Goal: Task Accomplishment & Management: Manage account settings

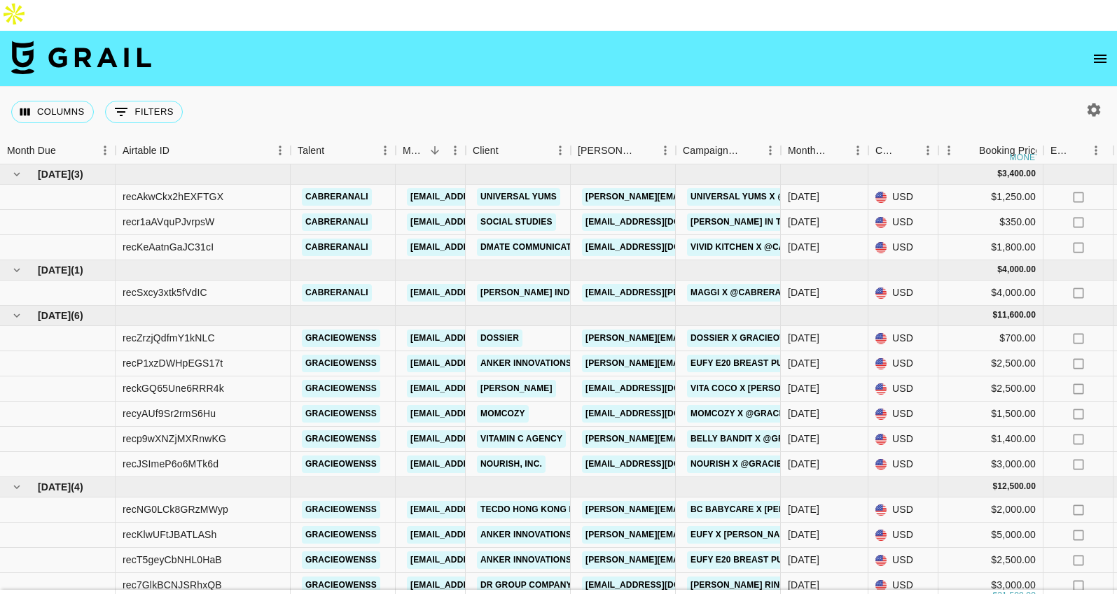
scroll to position [8, 0]
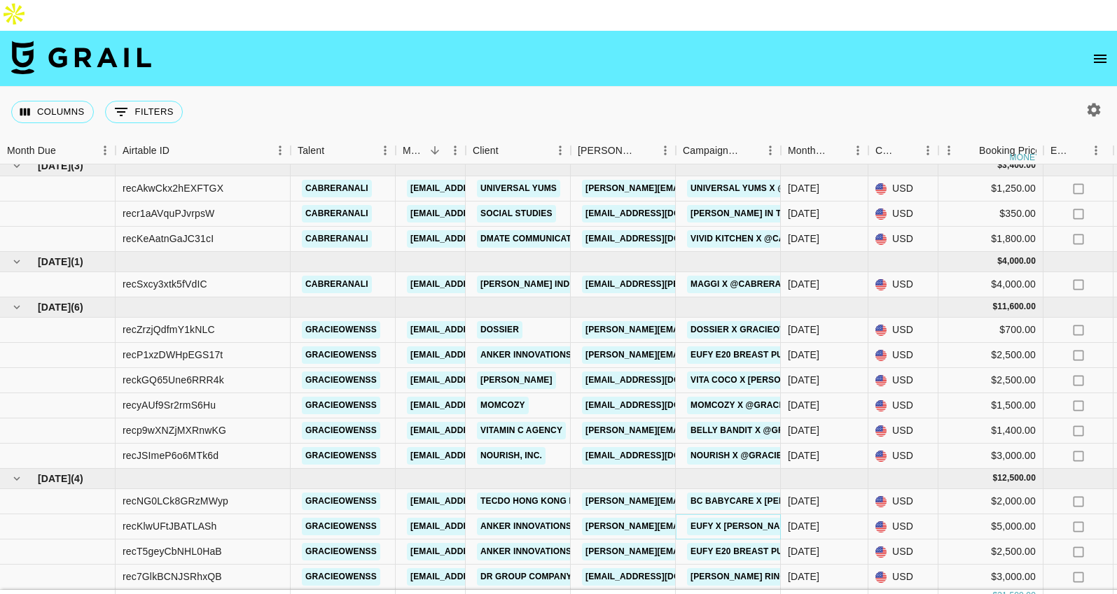
click at [695, 518] on link "Eufy x [PERSON_NAME]" at bounding box center [743, 527] width 112 height 18
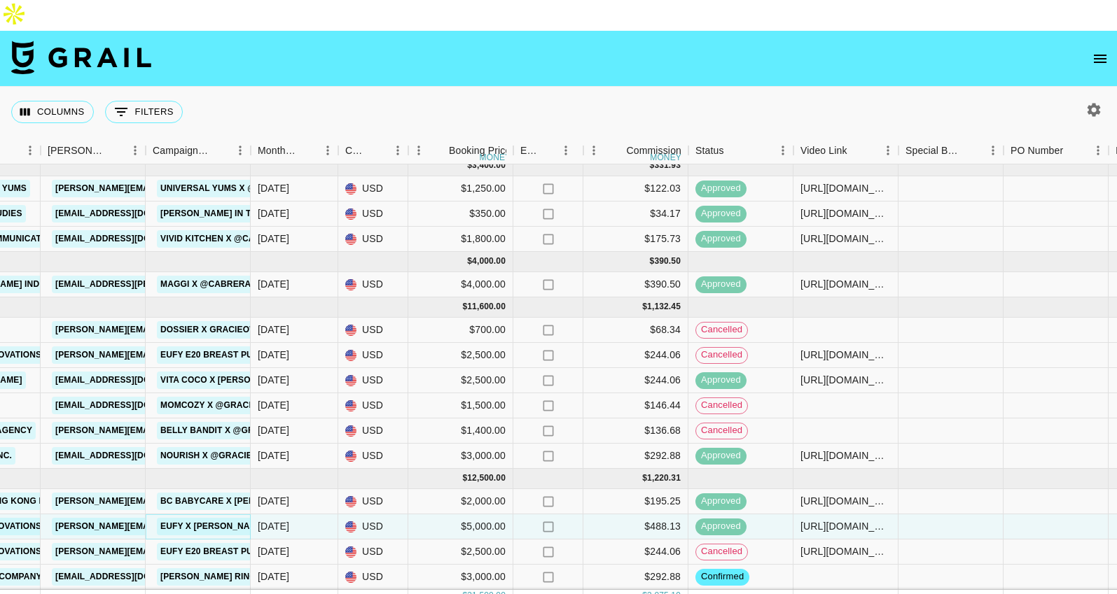
scroll to position [8, 531]
click at [301, 565] on div "[DATE]" at bounding box center [293, 577] width 88 height 25
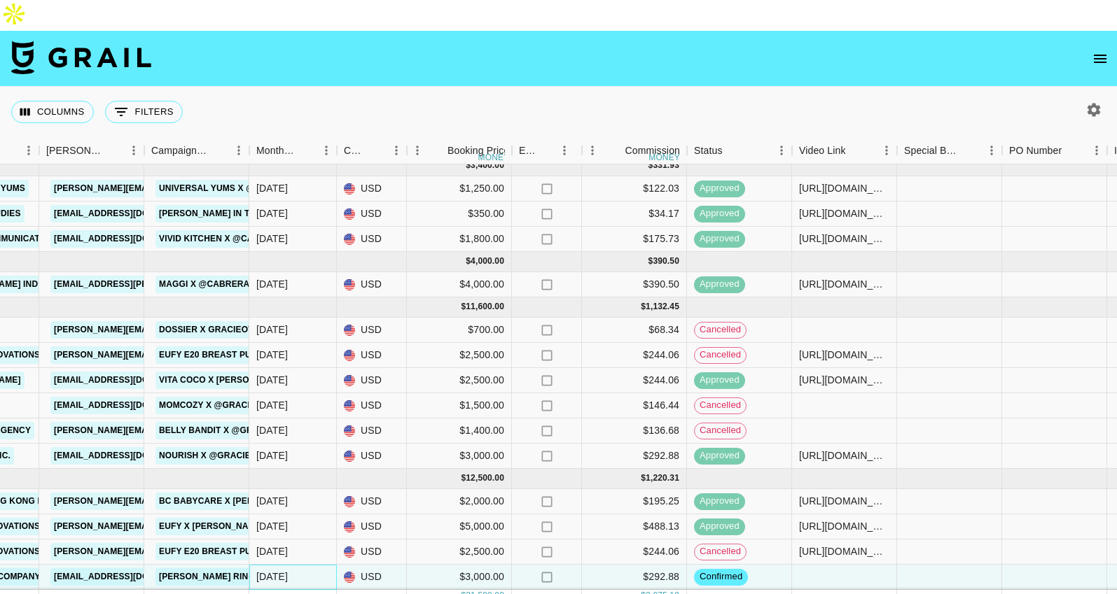
click at [255, 565] on div "[DATE]" at bounding box center [293, 577] width 88 height 25
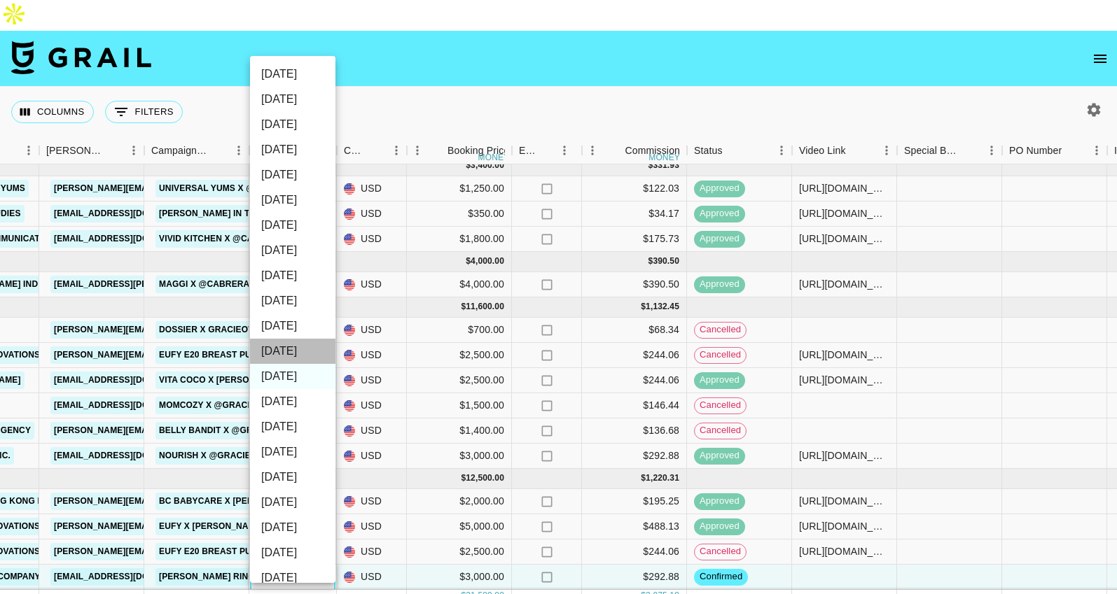
click at [298, 351] on li "[DATE]" at bounding box center [292, 351] width 85 height 25
type input "[DATE]"
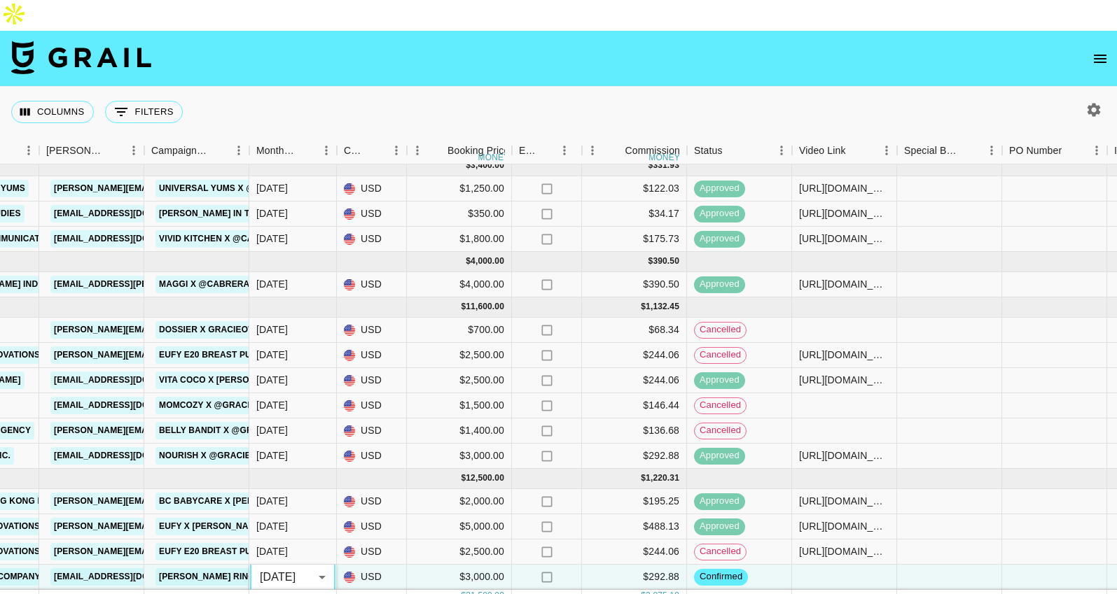
click at [585, 87] on div "Columns 0 Filters + Booking" at bounding box center [558, 112] width 1117 height 50
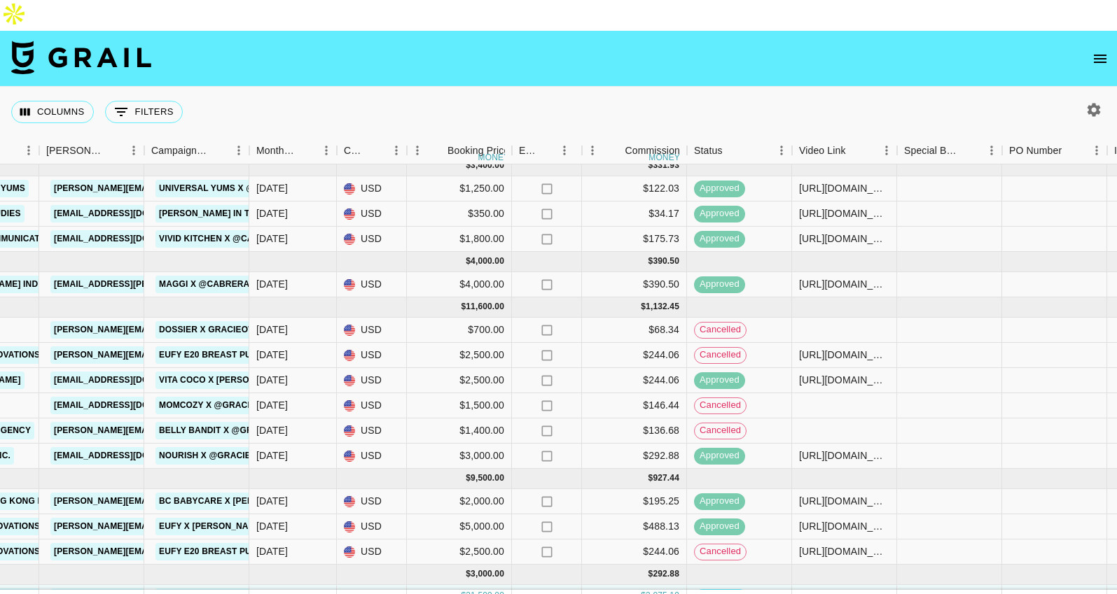
scroll to position [29, 531]
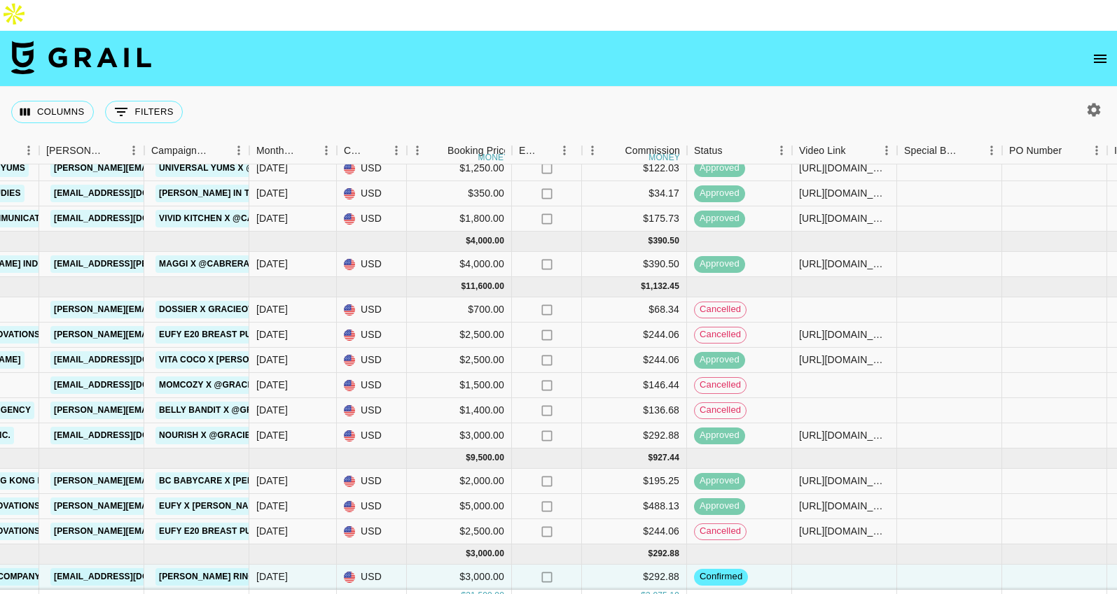
click at [646, 87] on div "Columns 0 Filters + Booking" at bounding box center [558, 112] width 1117 height 50
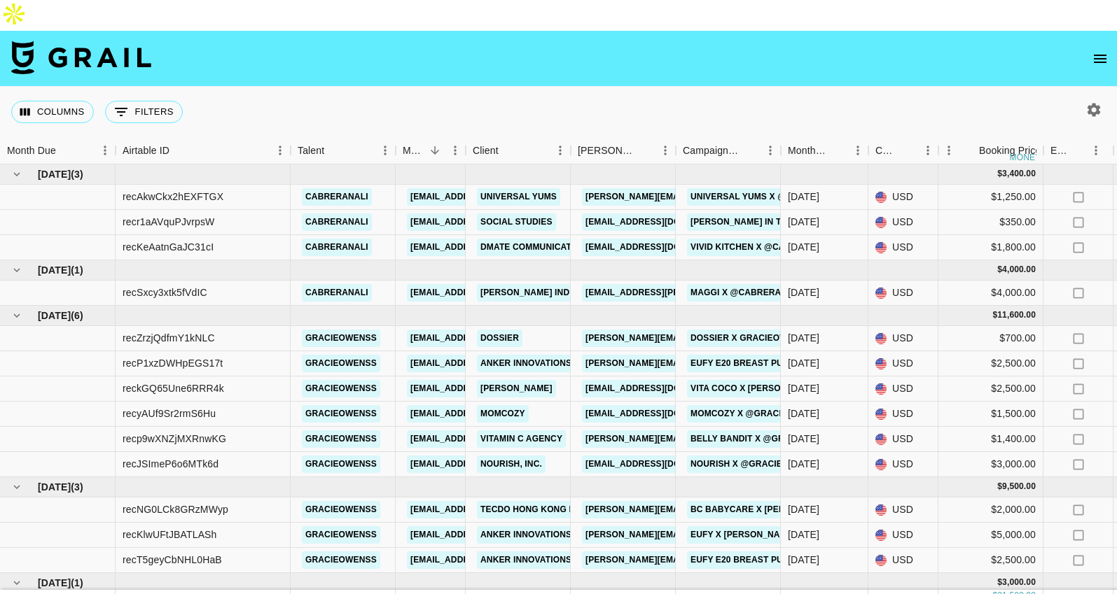
click at [849, 46] on nav at bounding box center [558, 59] width 1117 height 56
click at [849, 427] on div "[DATE]" at bounding box center [825, 439] width 88 height 25
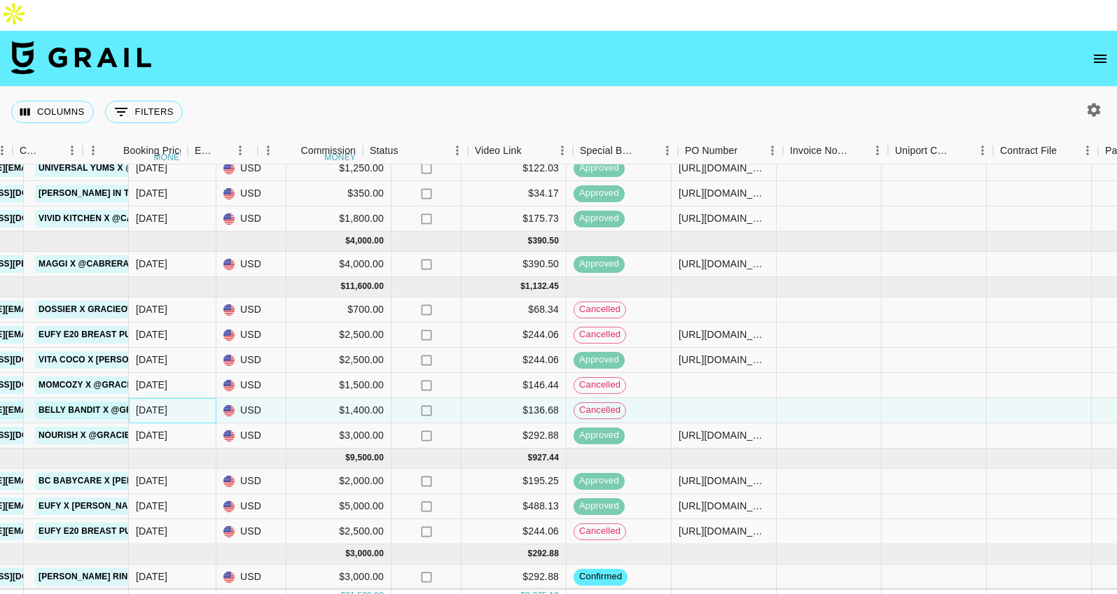
scroll to position [29, 486]
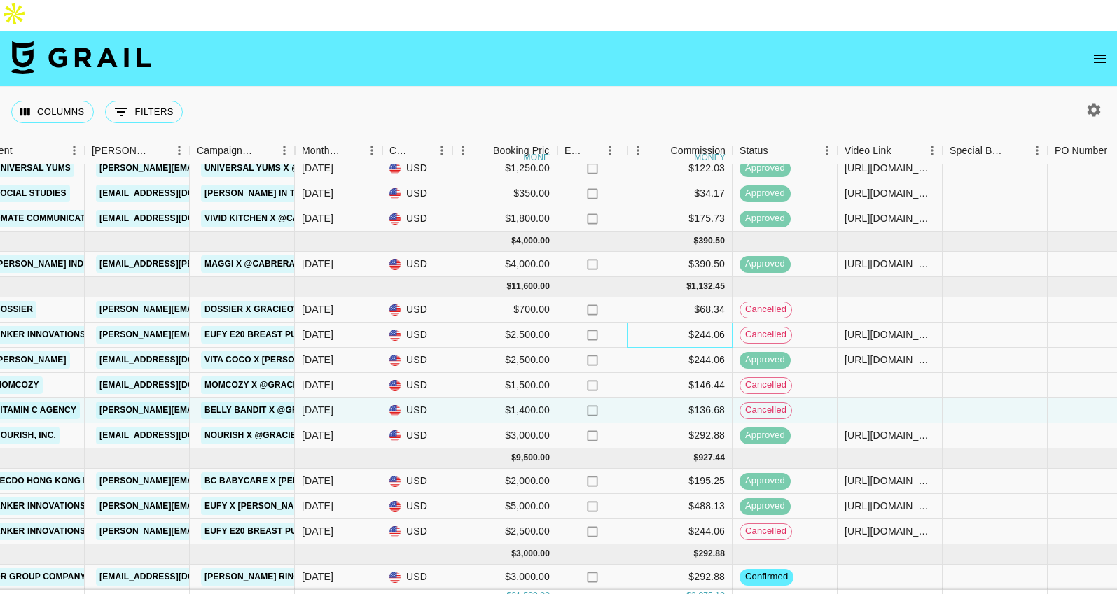
click at [706, 323] on div "$244.06" at bounding box center [679, 335] width 105 height 25
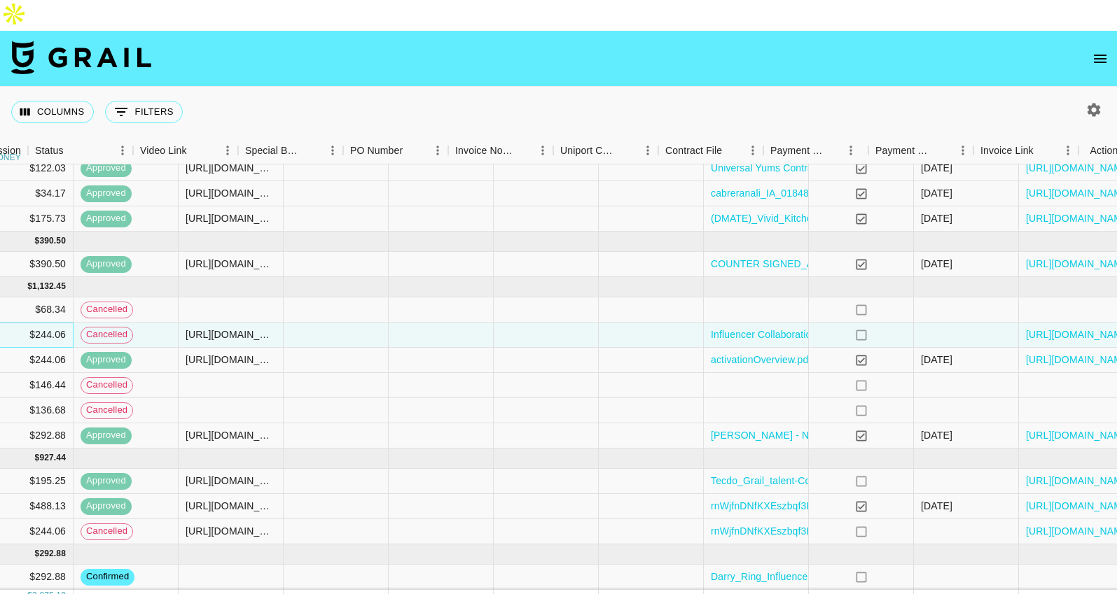
scroll to position [29, 1208]
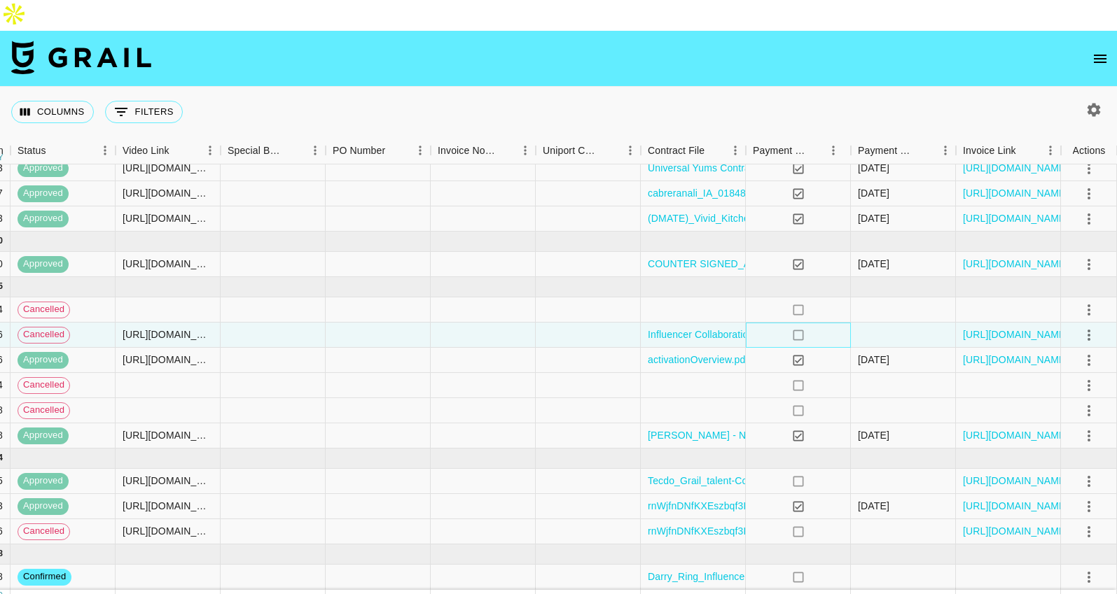
click at [836, 323] on div "no" at bounding box center [798, 335] width 105 height 25
